Goal: Information Seeking & Learning: Check status

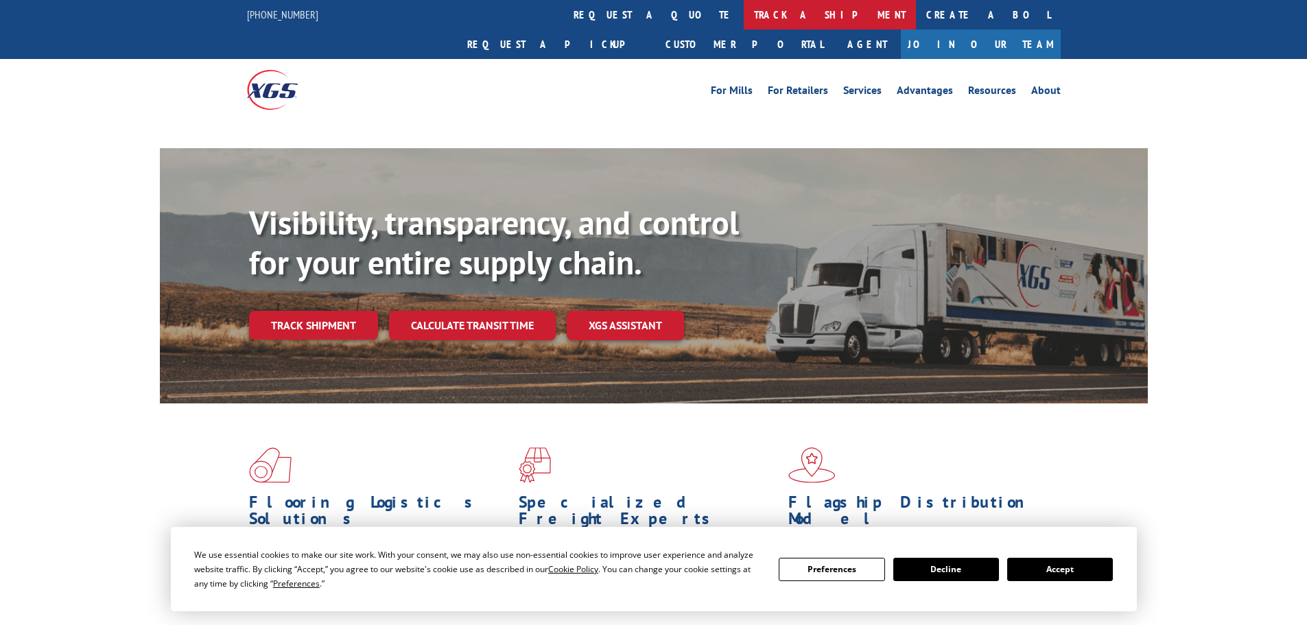
click at [744, 19] on link "track a shipment" at bounding box center [830, 15] width 172 height 30
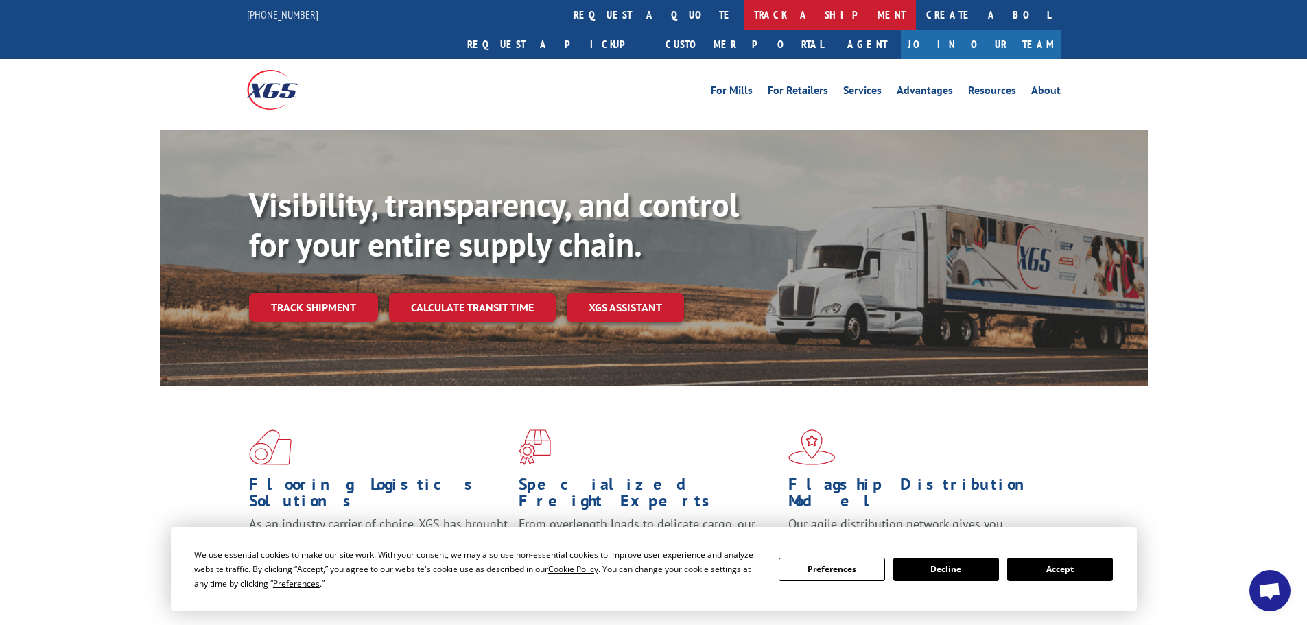
click at [744, 16] on link "track a shipment" at bounding box center [830, 15] width 172 height 30
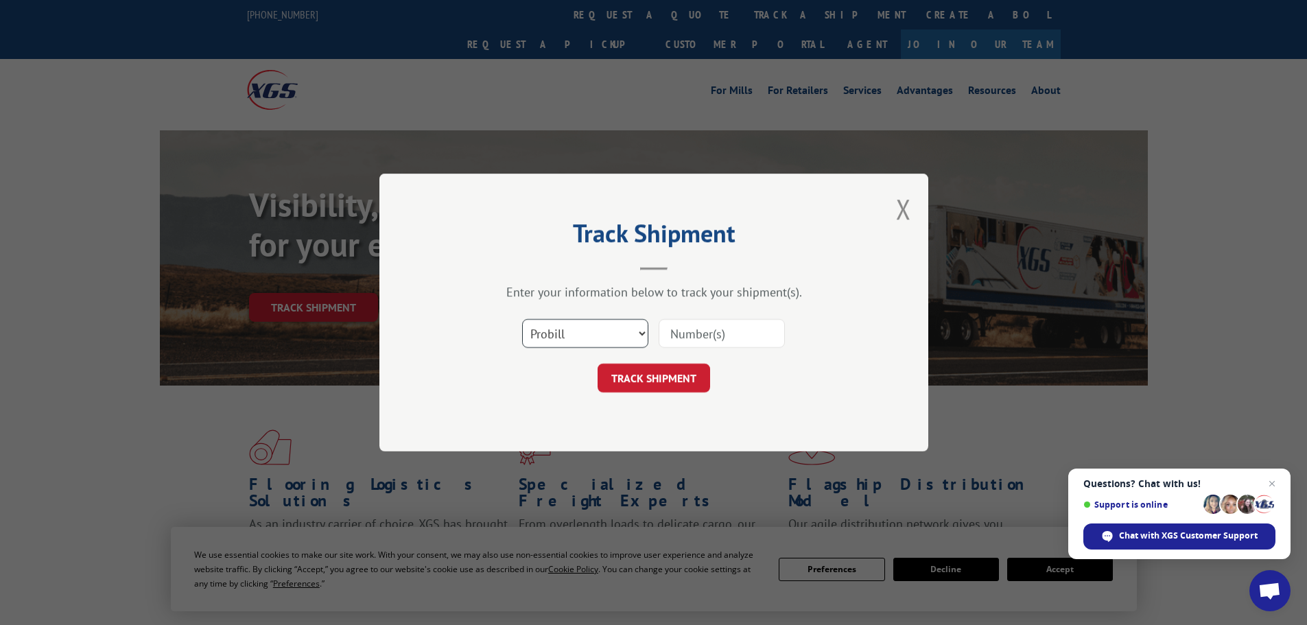
click at [570, 323] on select "Select category... Probill BOL PO" at bounding box center [585, 333] width 126 height 29
select select "bol"
click at [522, 319] on select "Select category... Probill BOL PO" at bounding box center [585, 333] width 126 height 29
click at [671, 334] on input at bounding box center [722, 333] width 126 height 29
paste input "7067698"
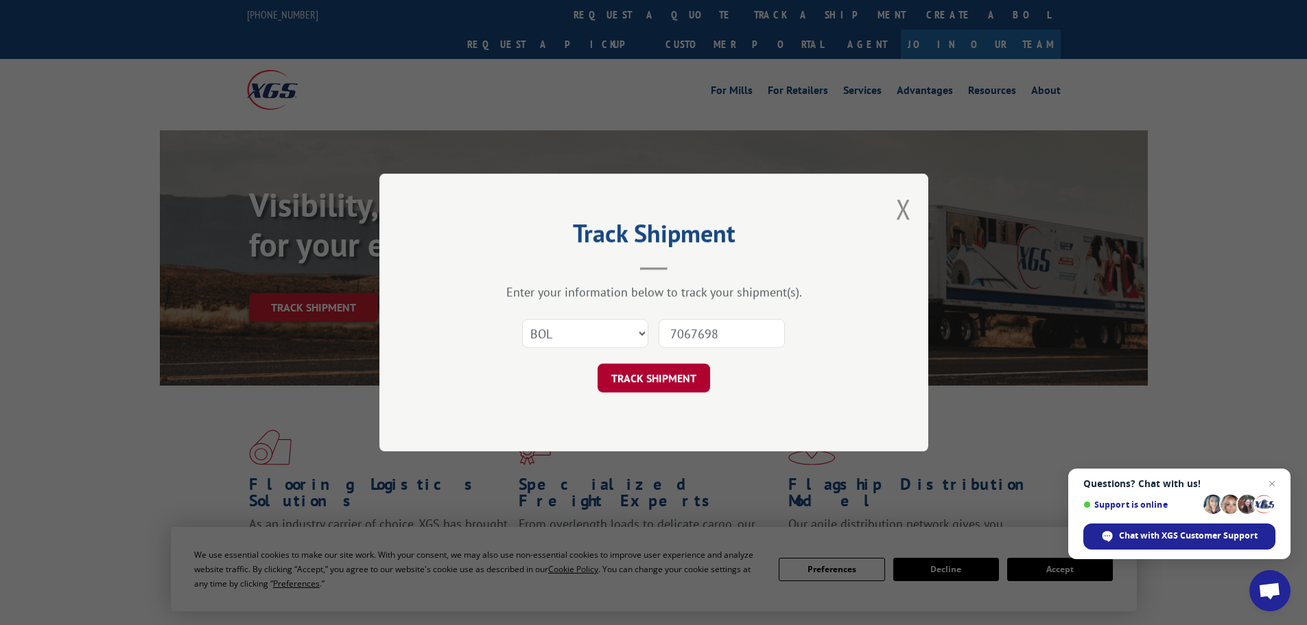
type input "7067698"
click at [666, 381] on button "TRACK SHIPMENT" at bounding box center [654, 378] width 113 height 29
